Goal: Task Accomplishment & Management: Manage account settings

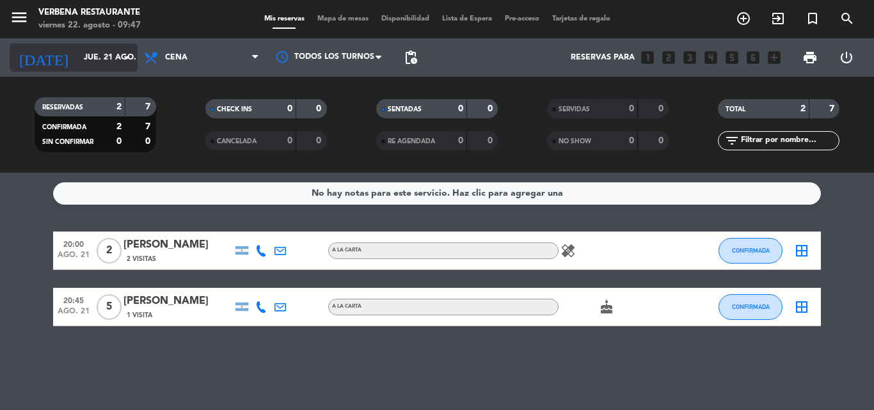
click at [79, 58] on input "jue. 21 ago." at bounding box center [131, 58] width 108 height 22
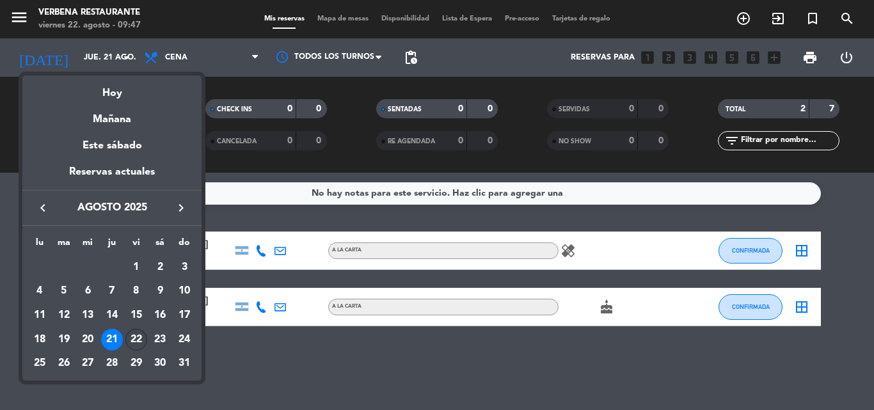
click at [130, 333] on div "22" at bounding box center [136, 340] width 22 height 22
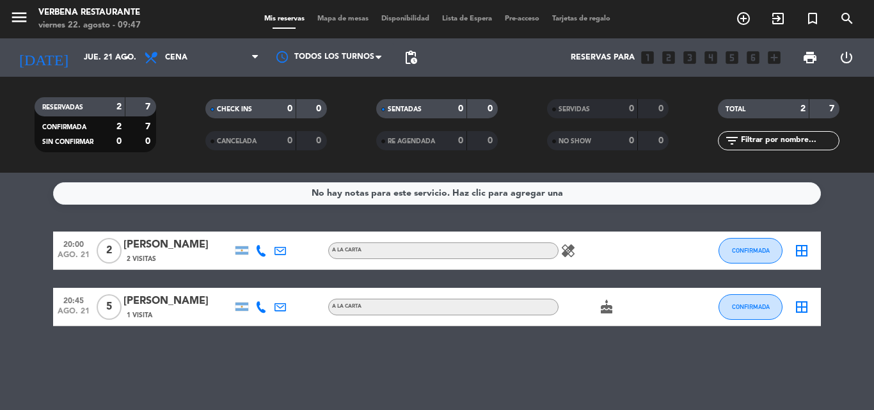
type input "vie. 22 ago."
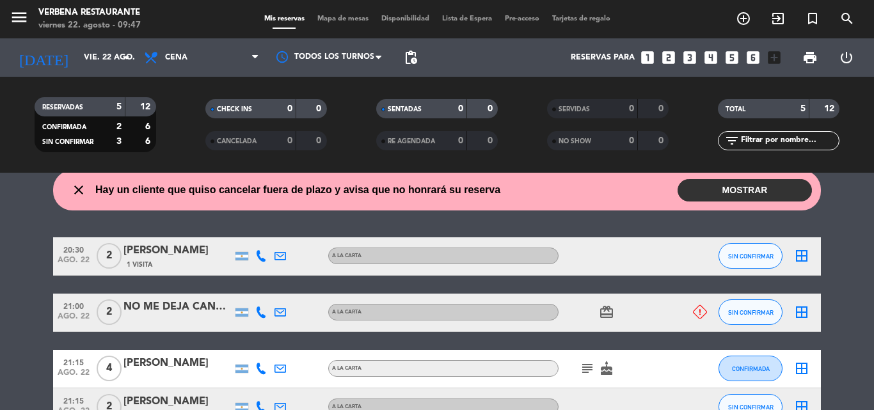
scroll to position [64, 0]
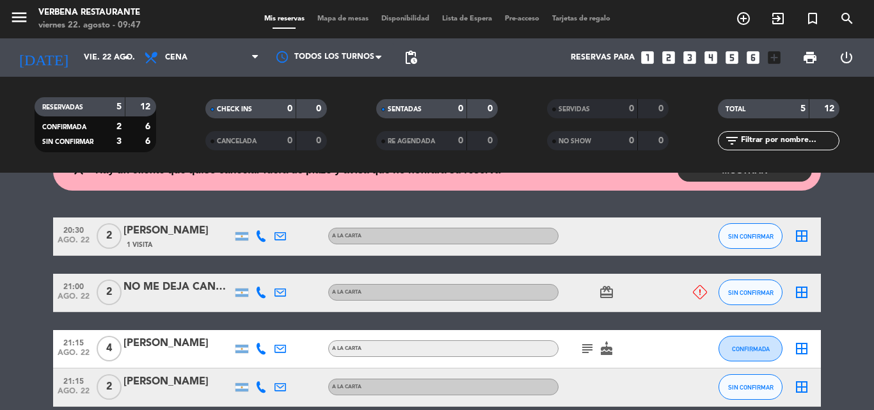
click at [604, 292] on icon "card_giftcard" at bounding box center [606, 292] width 15 height 15
click at [703, 290] on icon at bounding box center [700, 292] width 14 height 14
click at [187, 287] on div "NO ME DEJA CANCELAR PERDON" at bounding box center [177, 287] width 109 height 17
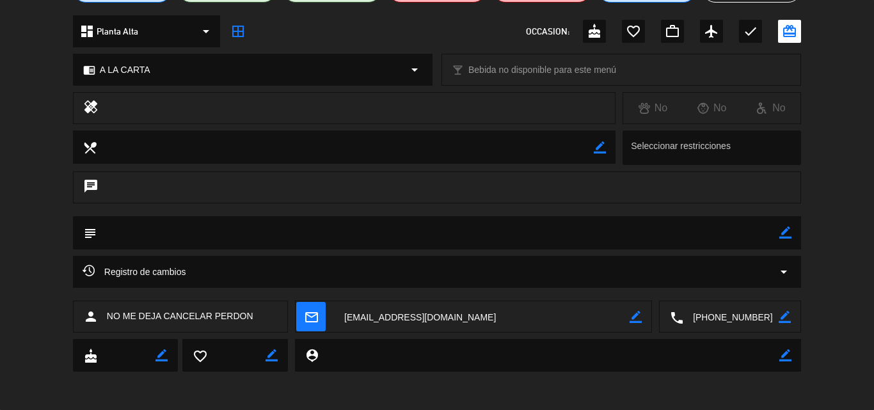
scroll to position [0, 0]
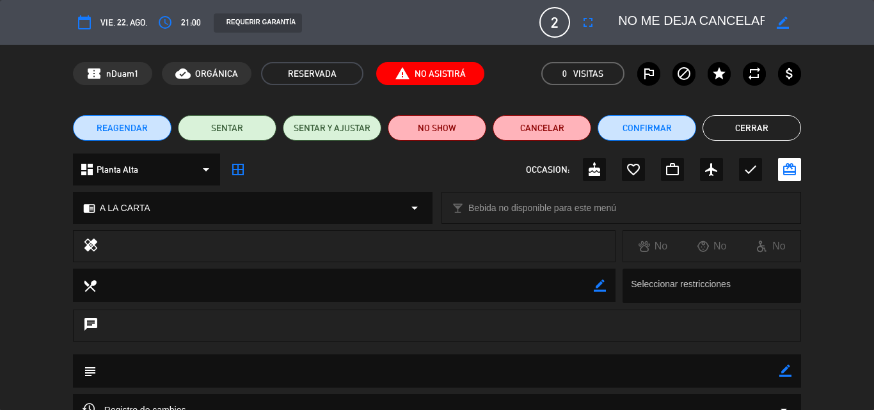
type input "hernanfrancocedron@gmail.com"
click at [410, 75] on span "report_problem No Asistirá" at bounding box center [430, 73] width 108 height 23
click at [41, 302] on div "local_dining border_color Seleccionar restricciones" at bounding box center [437, 289] width 874 height 41
click at [422, 75] on span "report_problem No Asistirá" at bounding box center [430, 73] width 108 height 23
click at [741, 126] on button "Cerrar" at bounding box center [751, 128] width 99 height 26
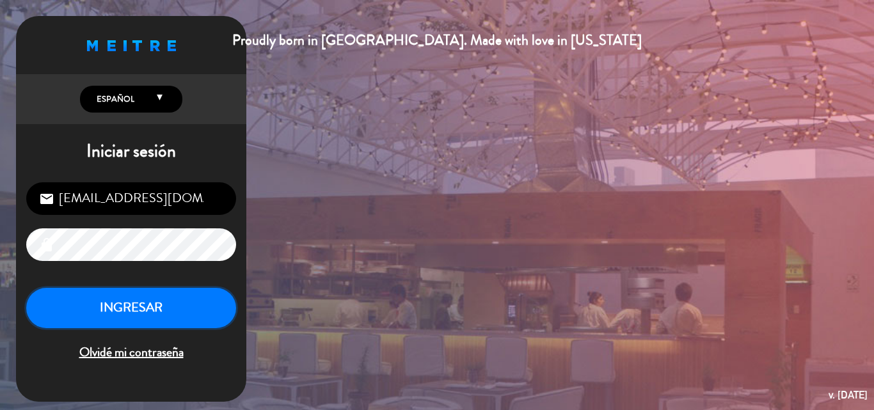
click at [125, 312] on button "INGRESAR" at bounding box center [131, 308] width 210 height 40
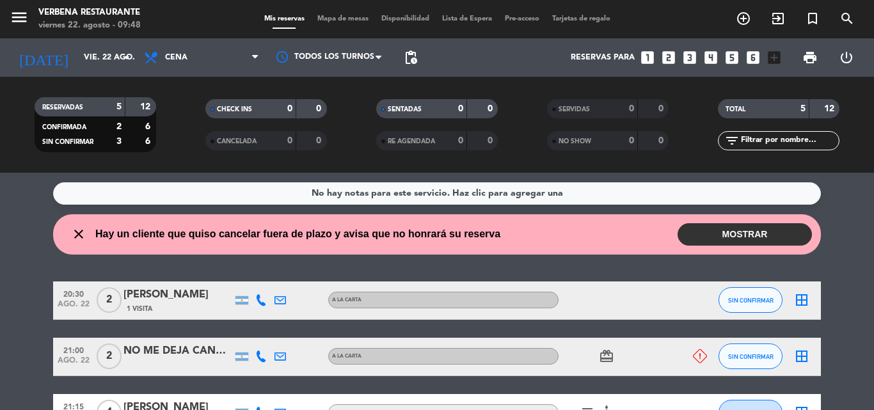
click at [714, 226] on button "MOSTRAR" at bounding box center [744, 234] width 134 height 22
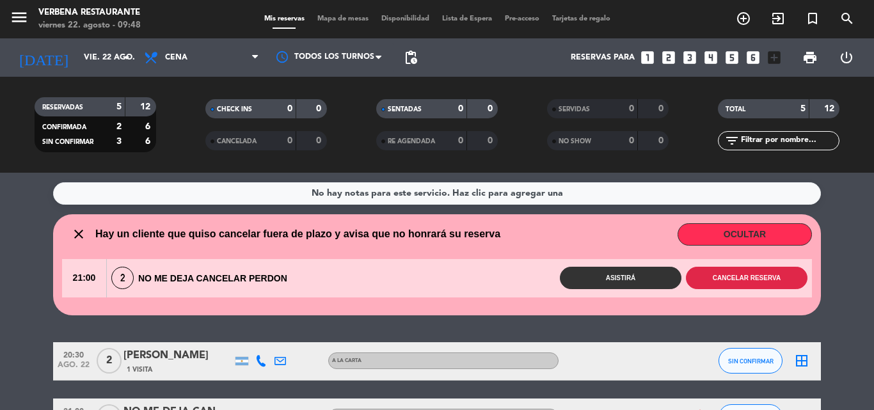
click at [703, 272] on button "Cancelar reserva" at bounding box center [747, 278] width 122 height 22
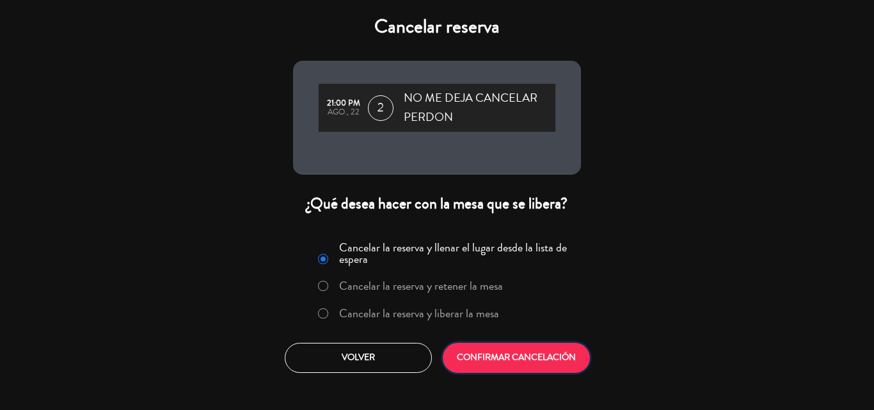
click at [551, 358] on button "CONFIRMAR CANCELACIÓN" at bounding box center [516, 358] width 147 height 30
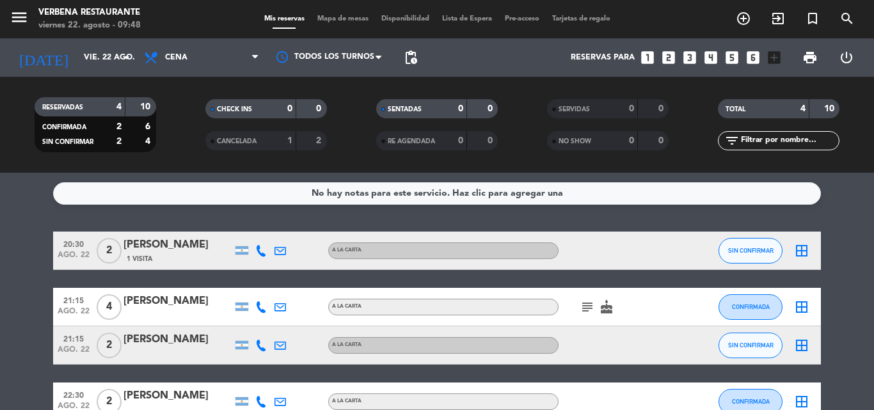
click at [146, 260] on span "1 Visita" at bounding box center [140, 259] width 26 height 10
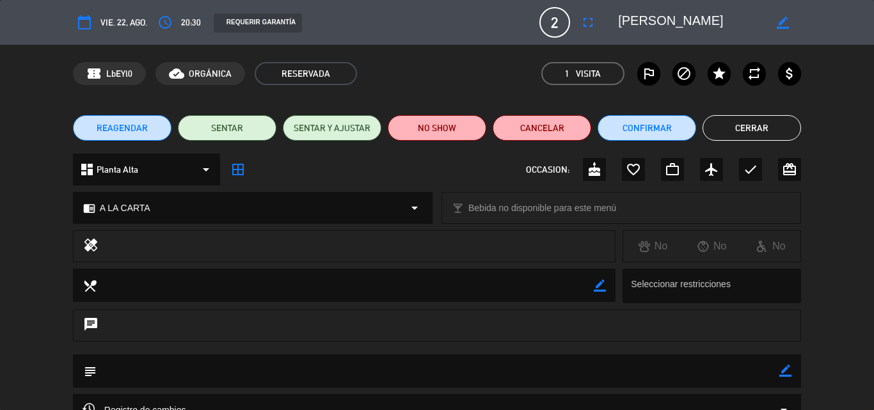
type input "hernanfrancocedron@gmail.com"
click at [770, 122] on button "Cerrar" at bounding box center [751, 128] width 99 height 26
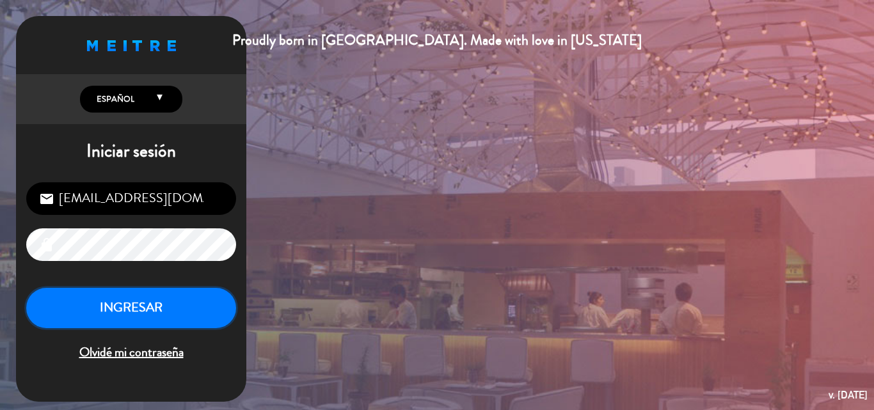
click at [94, 297] on button "INGRESAR" at bounding box center [131, 308] width 210 height 40
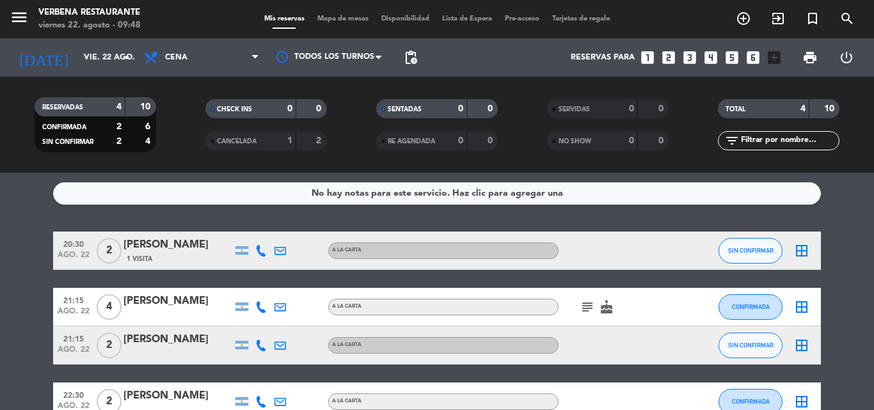
click at [587, 306] on icon "subject" at bounding box center [587, 306] width 15 height 15
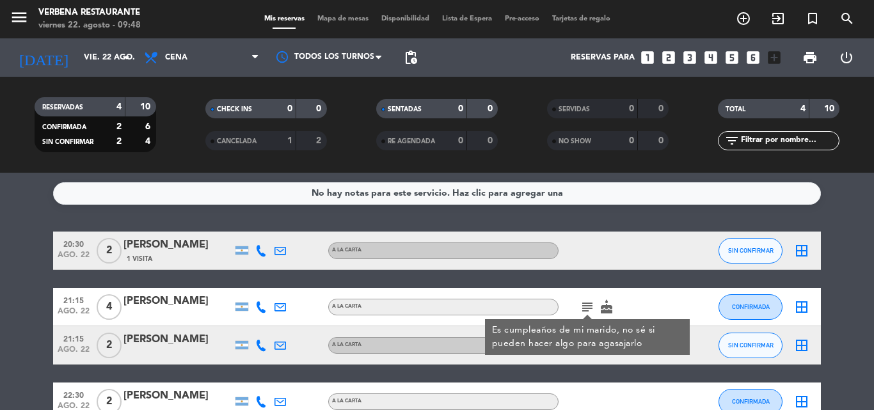
click at [601, 311] on icon "cake" at bounding box center [606, 306] width 15 height 15
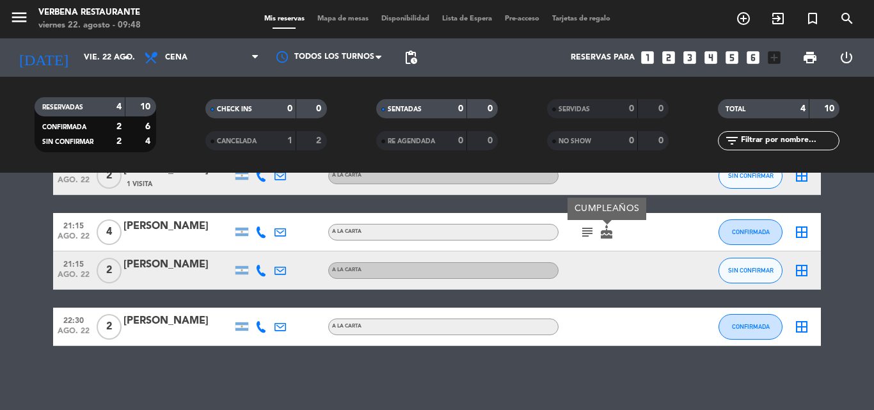
scroll to position [11, 0]
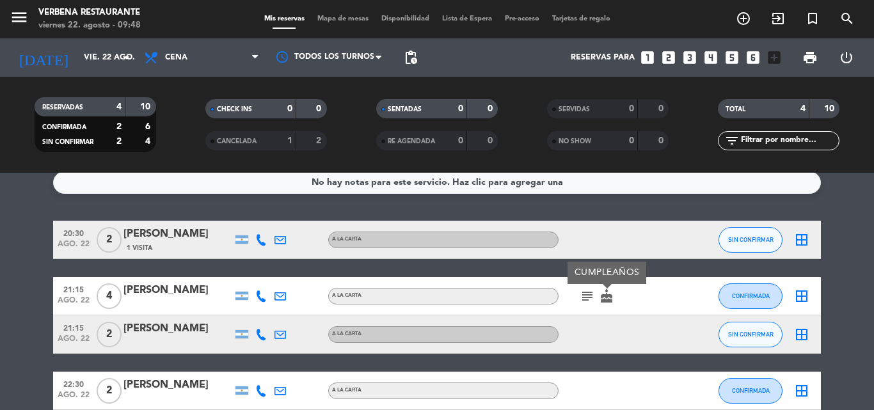
click at [591, 288] on icon "subject" at bounding box center [587, 295] width 15 height 15
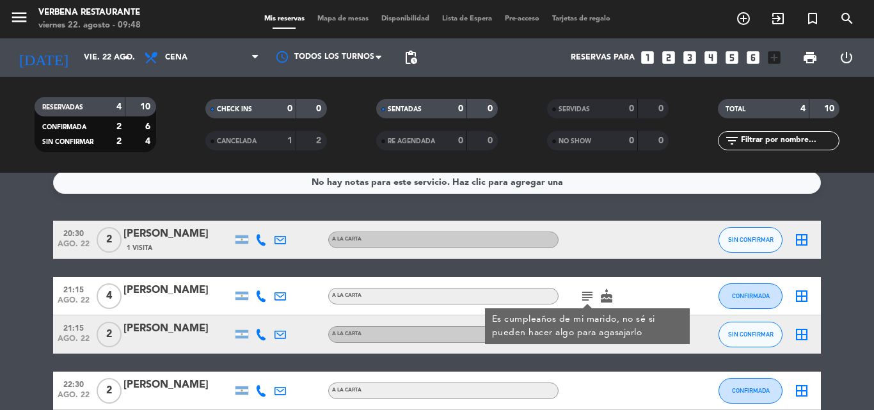
scroll to position [75, 0]
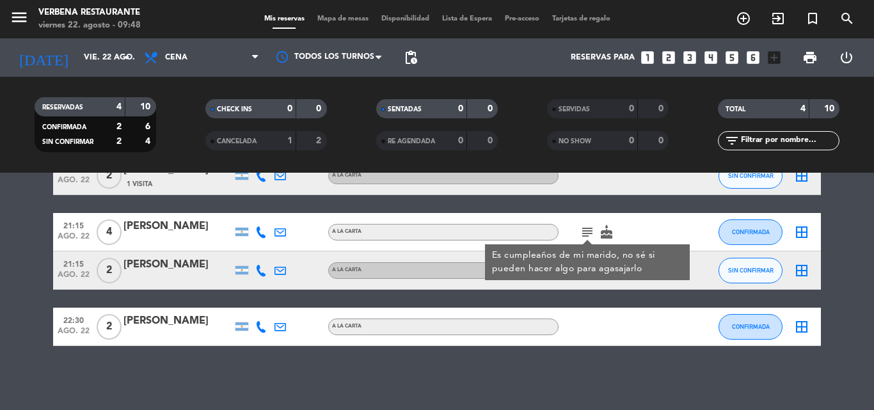
click at [606, 363] on div "No hay notas para este servicio. Haz clic para agregar una 20:30 ago. 22 2 Emil…" at bounding box center [437, 291] width 874 height 237
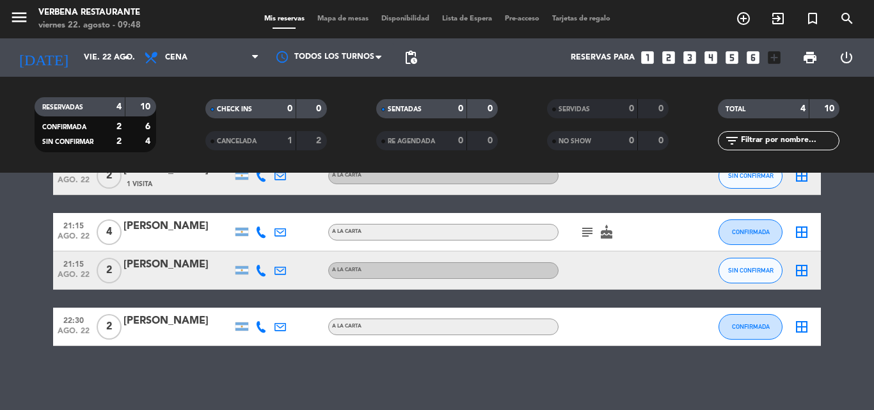
click at [590, 228] on icon "subject" at bounding box center [587, 232] width 15 height 15
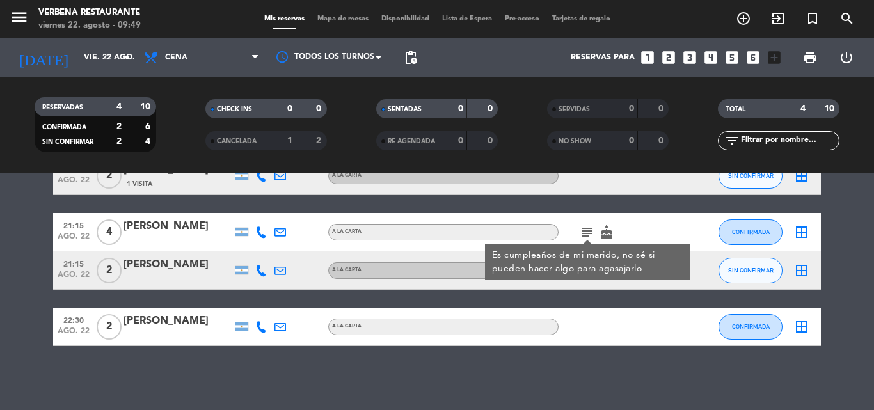
click at [590, 296] on div "20:30 ago. 22 2 Emilse Negro 1 Visita A LA CARTA SIN CONFIRMAR border_all 21:15…" at bounding box center [437, 251] width 768 height 189
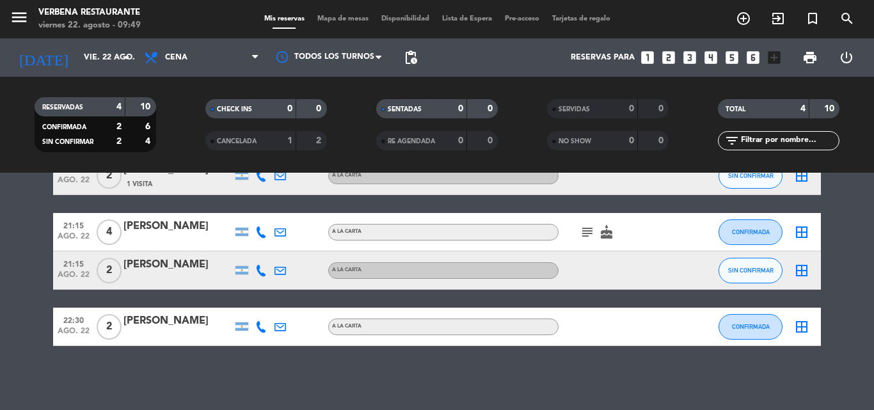
click at [590, 231] on icon "subject" at bounding box center [587, 232] width 15 height 15
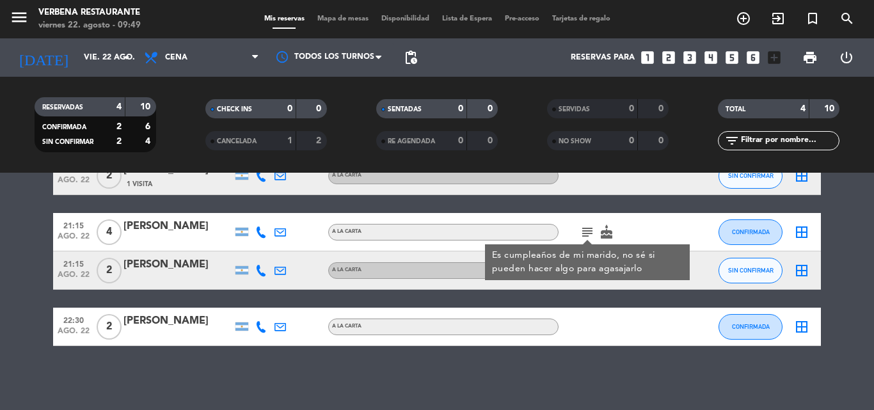
click at [594, 294] on div "20:30 ago. 22 2 Emilse Negro 1 Visita A LA CARTA SIN CONFIRMAR border_all 21:15…" at bounding box center [437, 251] width 768 height 189
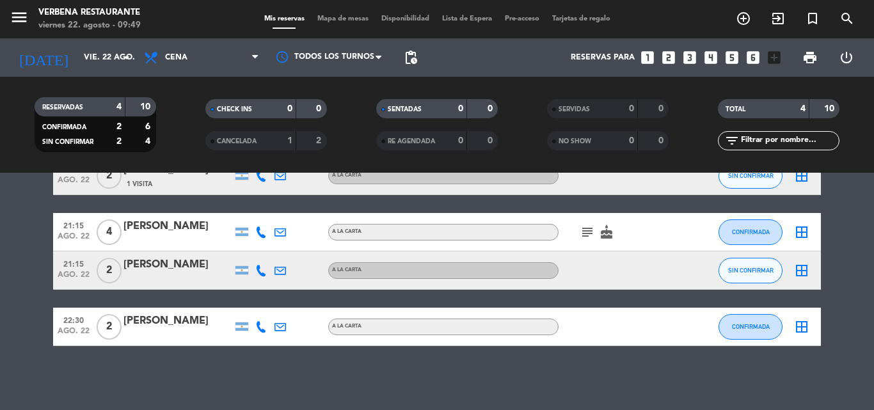
click at [586, 227] on icon "subject" at bounding box center [587, 232] width 15 height 15
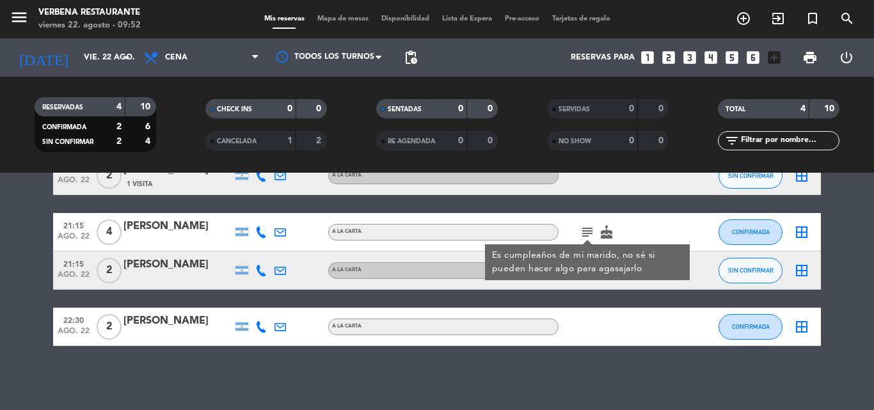
click at [92, 354] on div "No hay notas para este servicio. Haz clic para agregar una 20:30 ago. 22 2 Emil…" at bounding box center [437, 291] width 874 height 237
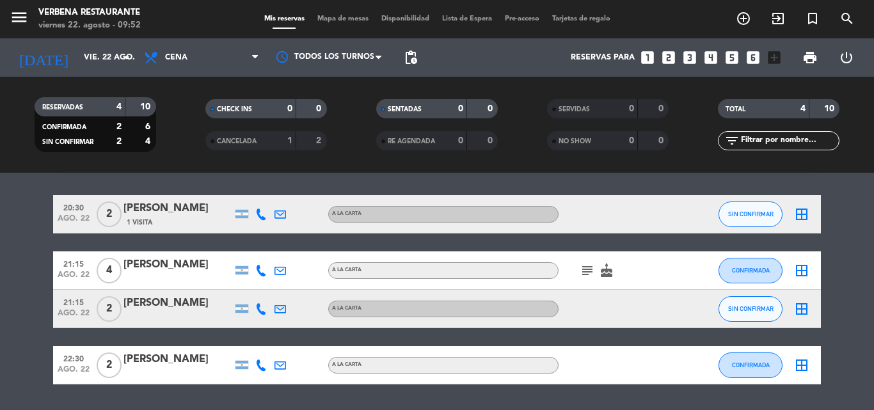
scroll to position [0, 0]
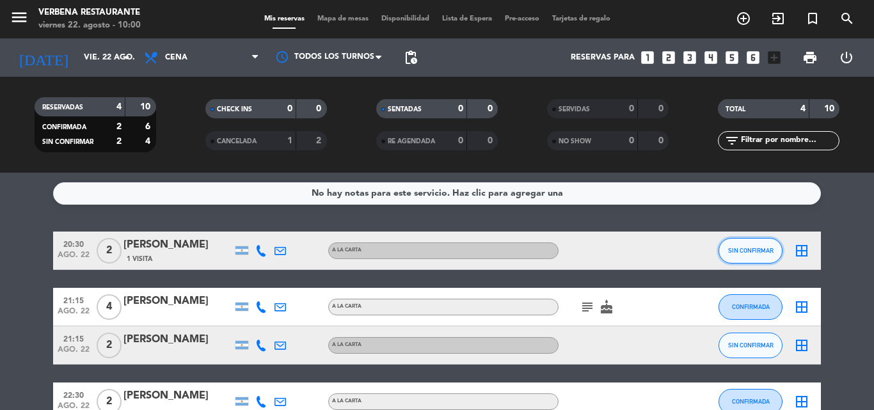
click at [729, 253] on span "SIN CONFIRMAR" at bounding box center [750, 250] width 45 height 7
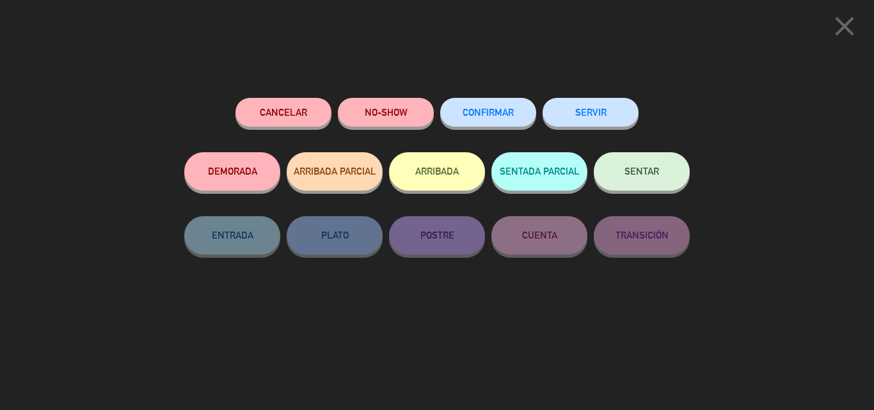
click at [473, 111] on span "CONFIRMAR" at bounding box center [487, 112] width 51 height 11
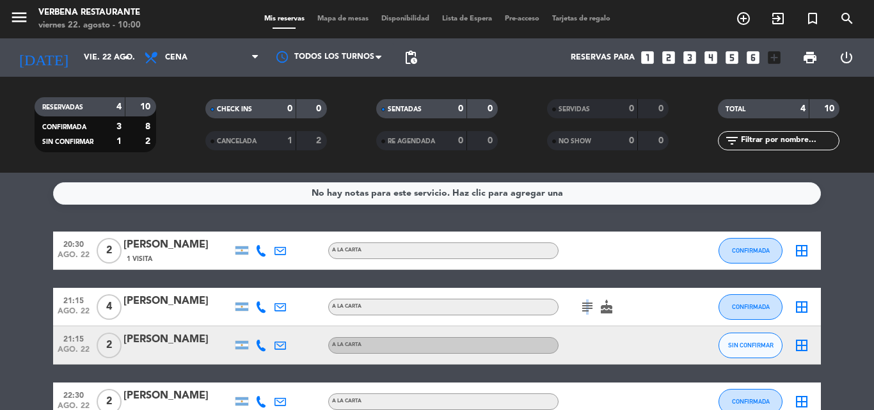
click at [585, 310] on icon "subject" at bounding box center [587, 306] width 15 height 15
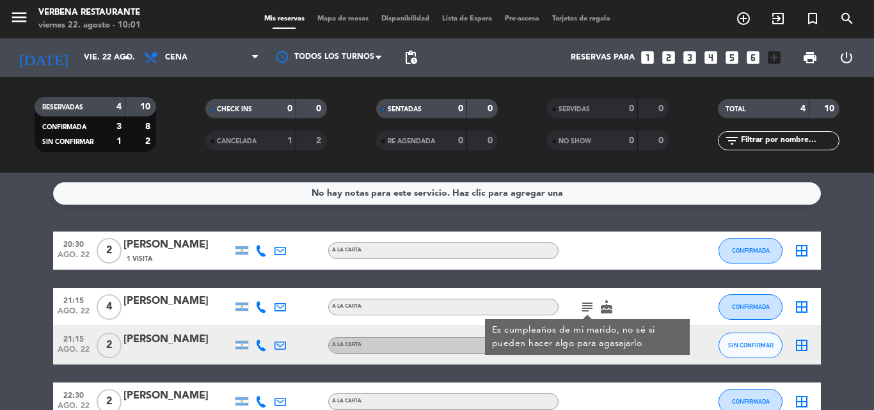
click at [502, 358] on div "21:15 ago. 22 2 Rosario GOMEZ iriondo A LA CARTA SIN CONFIRMAR border_all" at bounding box center [437, 345] width 768 height 38
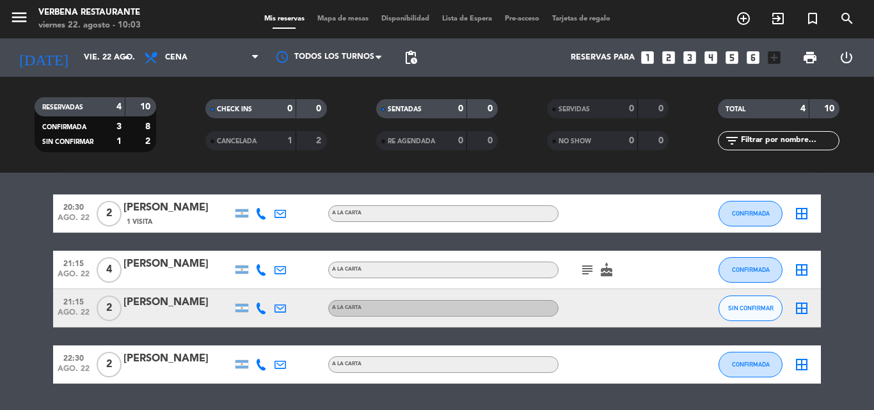
scroll to position [75, 0]
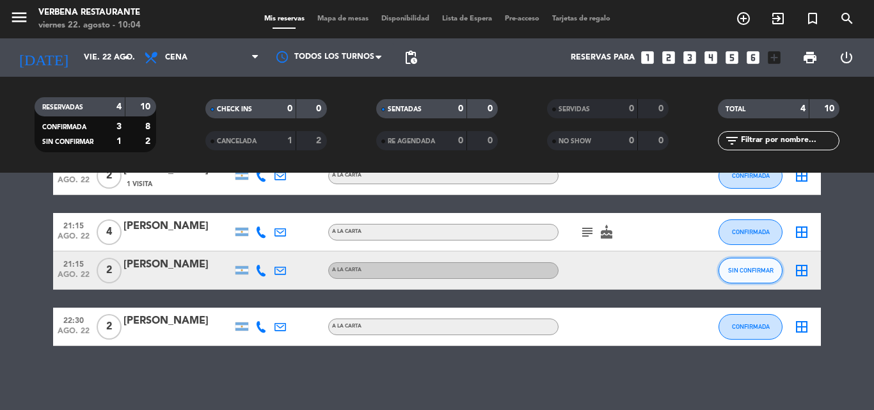
click at [748, 276] on button "SIN CONFIRMAR" at bounding box center [750, 271] width 64 height 26
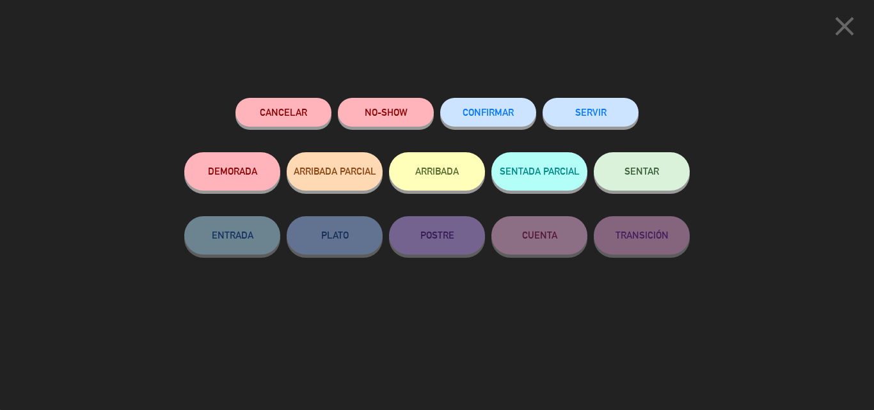
click at [461, 115] on button "CONFIRMAR" at bounding box center [488, 112] width 96 height 29
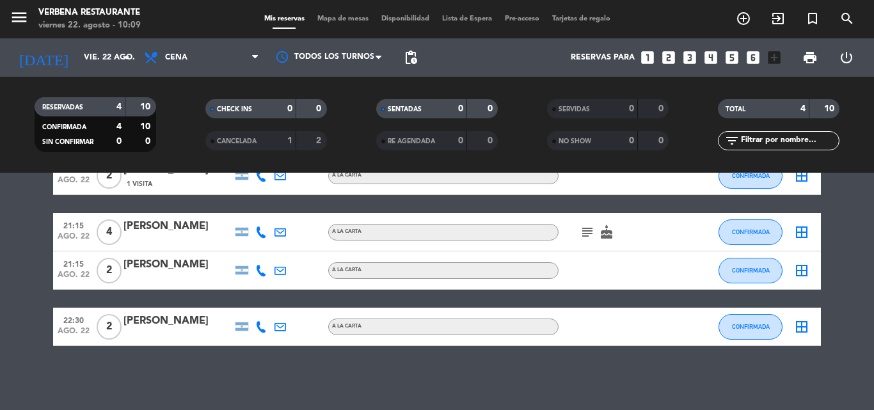
click at [587, 237] on icon "subject" at bounding box center [587, 232] width 15 height 15
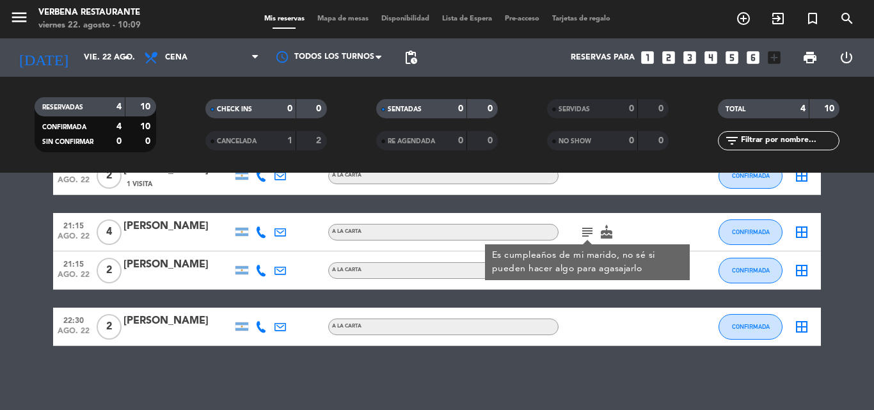
click at [589, 356] on div "No hay notas para este servicio. Haz clic para agregar una 20:30 ago. 22 2 Emil…" at bounding box center [437, 291] width 874 height 237
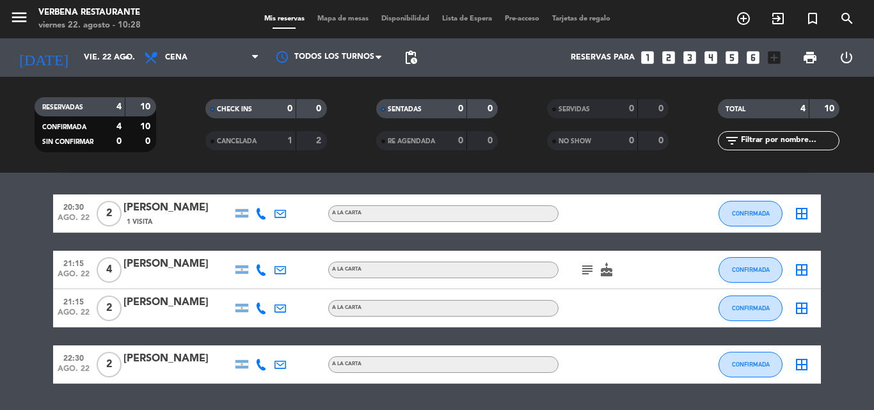
scroll to position [0, 0]
